Goal: Use online tool/utility

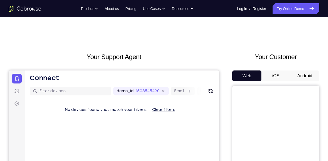
click at [308, 73] on button "Android" at bounding box center [304, 76] width 29 height 11
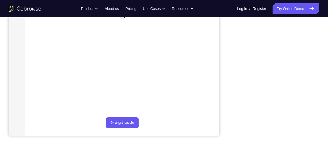
scroll to position [123, 0]
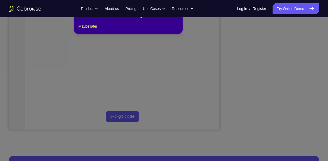
click at [279, 49] on icon at bounding box center [166, 72] width 332 height 180
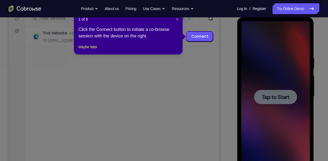
scroll to position [0, 0]
click at [176, 18] on span "×" at bounding box center [177, 19] width 2 height 4
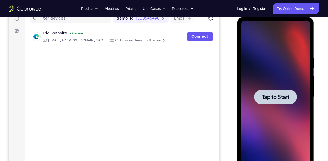
click at [284, 103] on div at bounding box center [275, 97] width 43 height 14
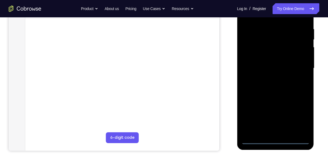
scroll to position [103, 0]
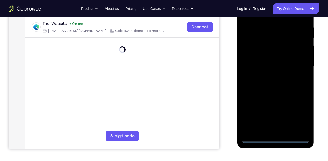
click at [275, 138] on div at bounding box center [275, 67] width 68 height 152
click at [302, 119] on div at bounding box center [275, 67] width 68 height 152
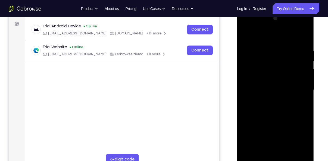
scroll to position [80, 0]
click at [270, 42] on div at bounding box center [275, 90] width 68 height 152
click at [298, 89] on div at bounding box center [275, 90] width 68 height 152
click at [270, 101] on div at bounding box center [275, 90] width 68 height 152
click at [266, 84] on div at bounding box center [275, 90] width 68 height 152
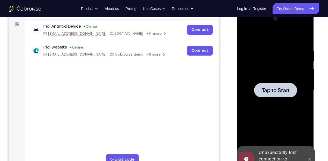
click at [267, 85] on div at bounding box center [275, 90] width 43 height 14
